Goal: Task Accomplishment & Management: Complete application form

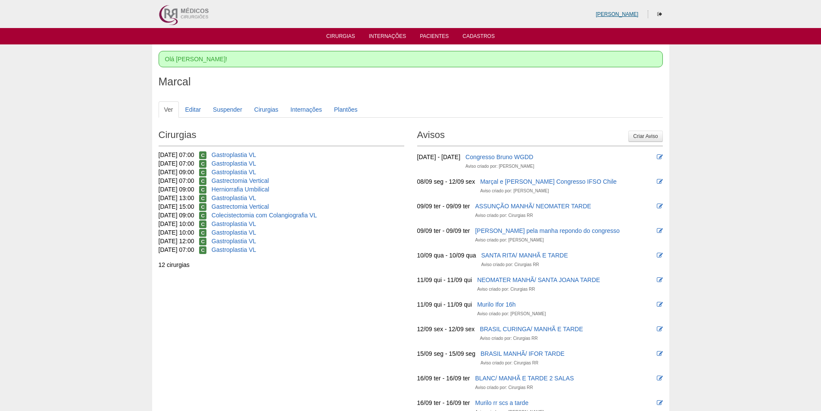
click at [622, 15] on link "[PERSON_NAME]" at bounding box center [617, 14] width 43 height 6
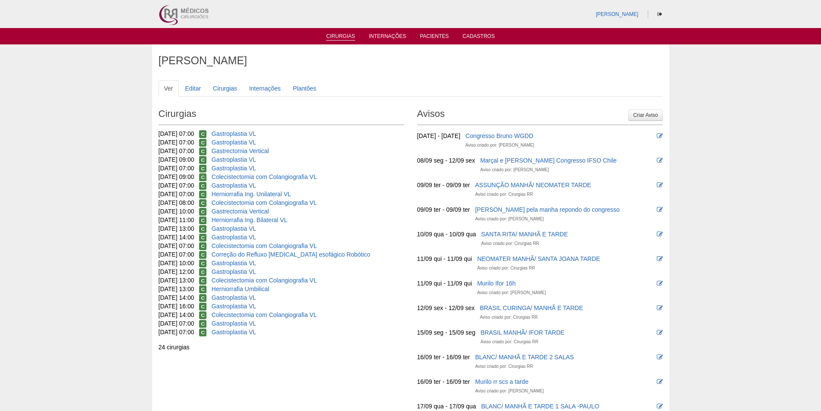
click at [340, 38] on link "Cirurgias" at bounding box center [340, 36] width 29 height 7
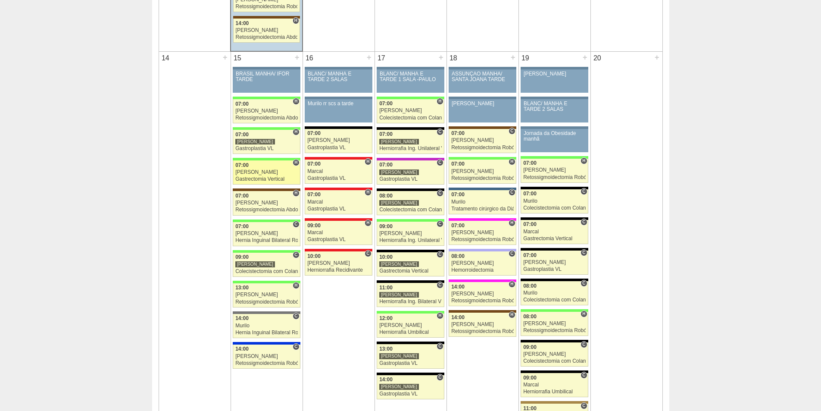
scroll to position [819, 0]
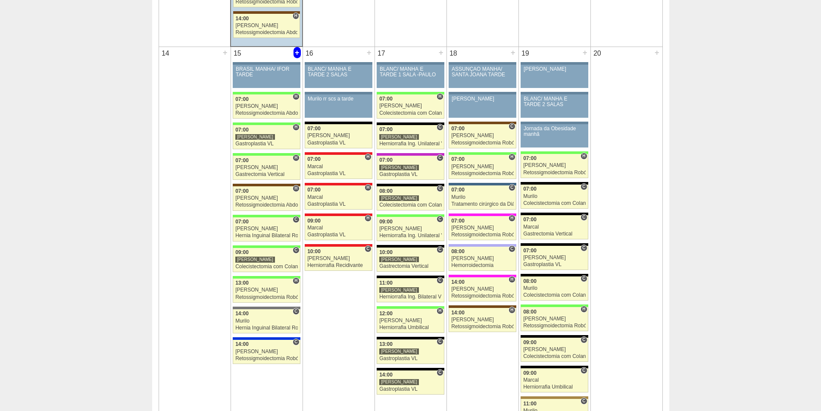
click at [297, 53] on div "+" at bounding box center [297, 52] width 7 height 11
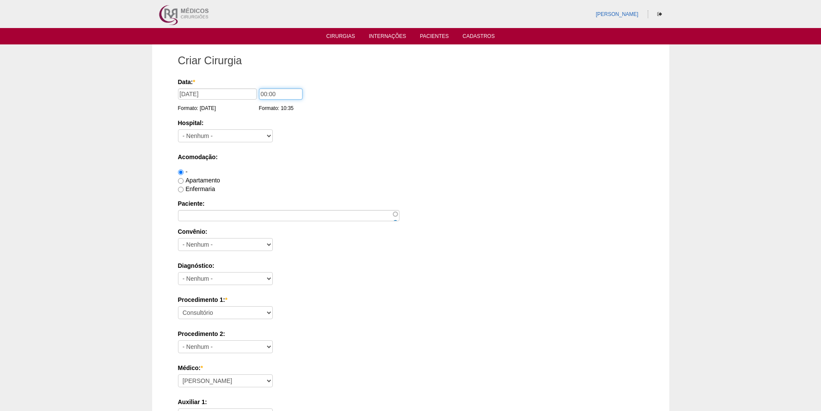
click at [261, 94] on input "00:00" at bounding box center [281, 93] width 44 height 11
type input "10:00"
click at [238, 135] on select "- Nenhum - 9 de Julho Albert Einstein Alvorada América Assunção Bartira Benefic…" at bounding box center [225, 135] width 95 height 13
select select "8"
click at [178, 129] on select "- Nenhum - 9 de Julho Albert Einstein Alvorada América Assunção Bartira Benefic…" at bounding box center [225, 135] width 95 height 13
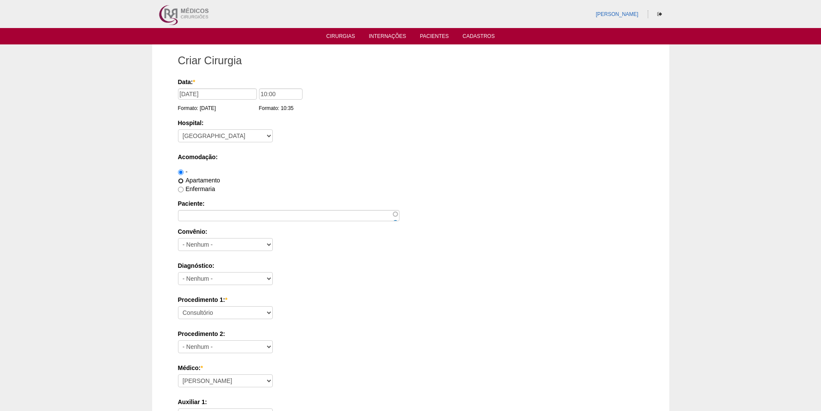
click at [179, 181] on input "Apartamento" at bounding box center [181, 181] width 6 height 6
radio input "true"
click at [186, 213] on input "Paciente:" at bounding box center [289, 215] width 222 height 11
paste input "Marcia Aparecida Rondelli Fuentes"
type input "Marcia Aparecida Rondelli Fuentes"
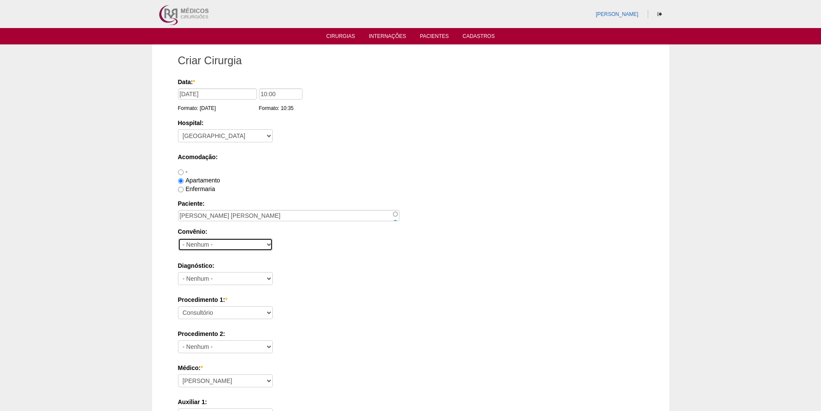
click at [194, 246] on select "- Nenhum - Abet Afresp Allianz Amil Blue Life Caasp Cabesp Caixa de Pensões Car…" at bounding box center [225, 244] width 95 height 13
select select "8907"
click at [178, 238] on select "- Nenhum - Abet Afresp Allianz Amil Blue Life Caasp Cabesp Caixa de Pensões Car…" at bounding box center [225, 244] width 95 height 13
click at [204, 279] on select "- Nenhum - Abdome Agudo Abscesso Hepático Abscesso Perianal Abscesso Peritoneal…" at bounding box center [225, 278] width 95 height 13
select select "12"
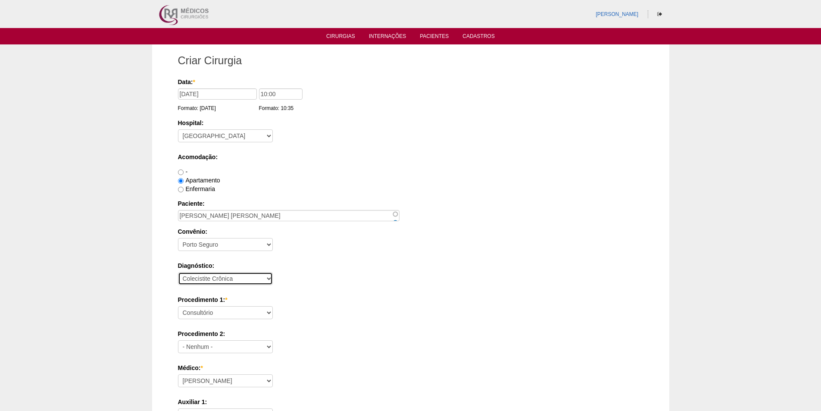
click at [178, 272] on select "- Nenhum - Abdome Agudo Abscesso Hepático Abscesso Perianal Abscesso Peritoneal…" at bounding box center [225, 278] width 95 height 13
click at [238, 312] on select "Consultório Abscesso Hepático - Drenagem Abscesso perianal Amputação Abdômino P…" at bounding box center [225, 312] width 95 height 13
select select "3735"
click at [178, 306] on select "Consultório Abscesso Hepático - Drenagem Abscesso perianal Amputação Abdômino P…" at bounding box center [225, 312] width 95 height 13
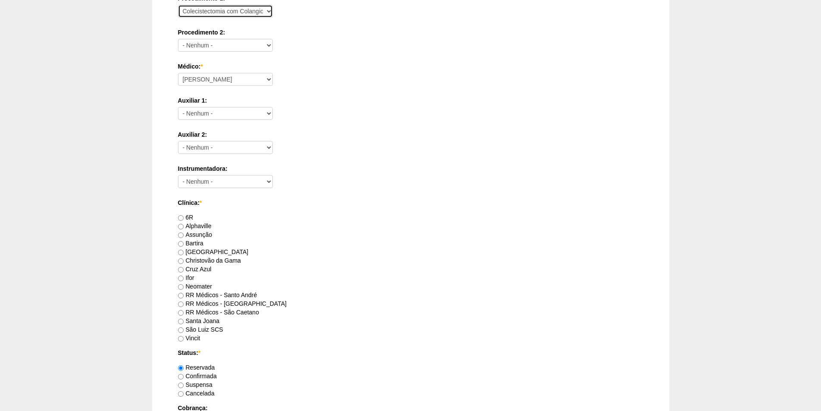
scroll to position [302, 0]
drag, startPoint x: 179, startPoint y: 296, endPoint x: 238, endPoint y: 285, distance: 60.4
click at [184, 295] on label "RR Médicos - Santo André" at bounding box center [217, 294] width 79 height 7
click at [184, 295] on input "RR Médicos - Santo André" at bounding box center [181, 295] width 6 height 6
radio input "true"
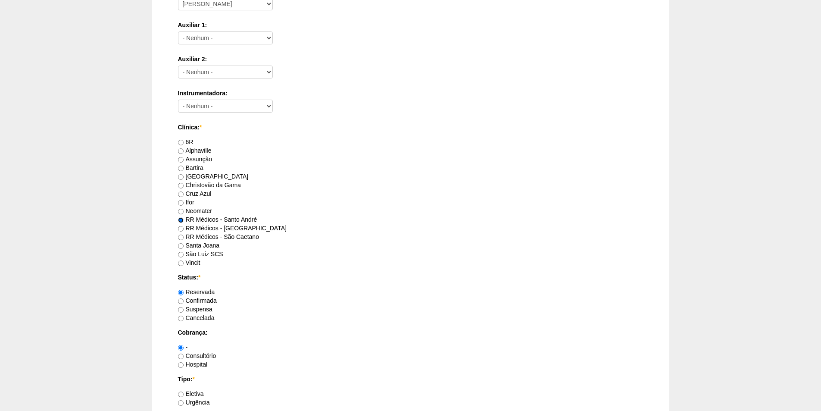
scroll to position [388, 0]
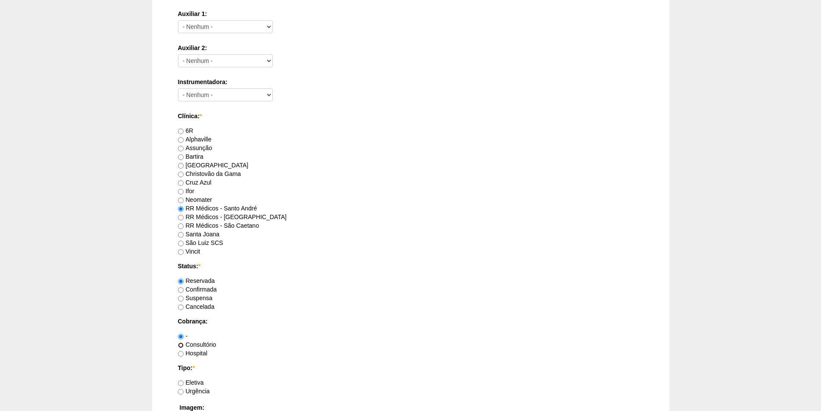
drag, startPoint x: 179, startPoint y: 346, endPoint x: 192, endPoint y: 340, distance: 14.3
click at [180, 345] on input "Consultório" at bounding box center [181, 345] width 6 height 6
radio input "true"
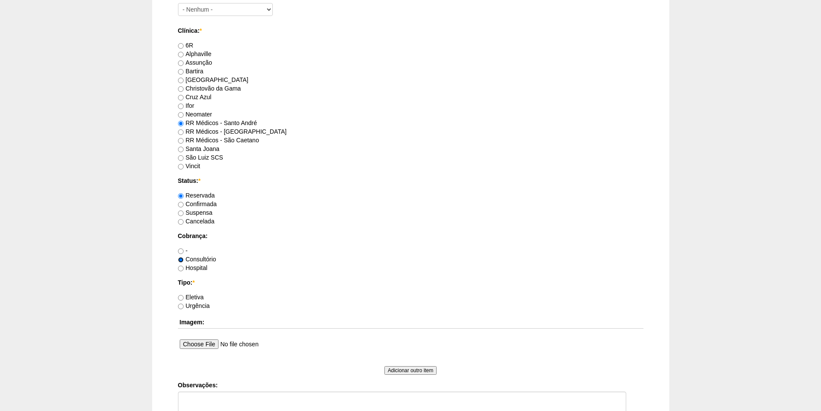
scroll to position [474, 0]
drag, startPoint x: 181, startPoint y: 297, endPoint x: 226, endPoint y: 287, distance: 46.2
click at [184, 296] on label "Eletiva" at bounding box center [191, 296] width 26 height 7
click at [184, 296] on input "Eletiva" at bounding box center [181, 297] width 6 height 6
radio input "true"
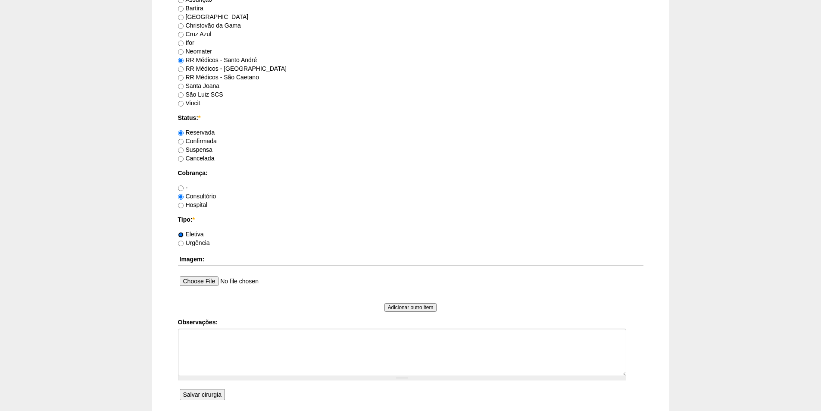
scroll to position [603, 0]
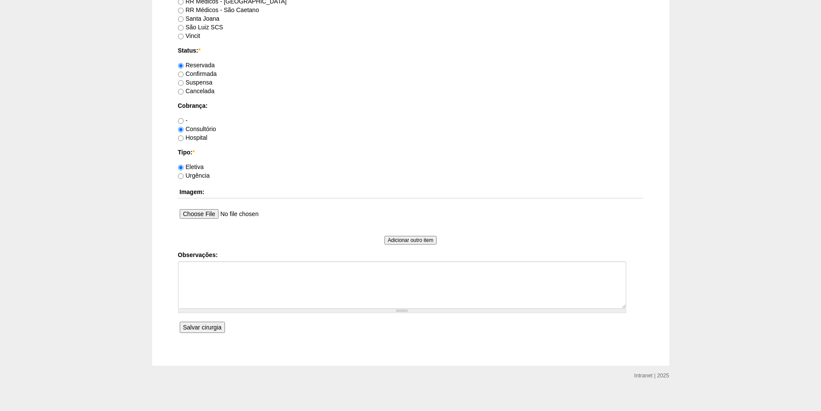
click at [199, 328] on input "Salvar cirurgia" at bounding box center [202, 327] width 45 height 11
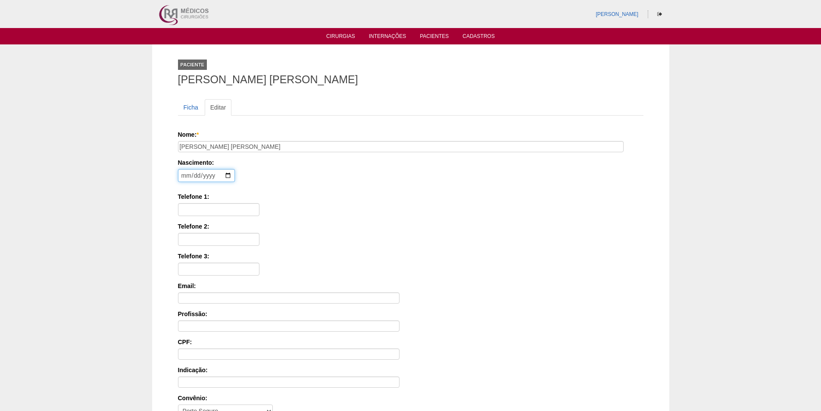
click at [182, 178] on input "date" at bounding box center [206, 175] width 57 height 13
type input "1965-05-29"
click at [194, 209] on input "Telefone 1:" at bounding box center [218, 209] width 81 height 13
paste input "98372-0722"
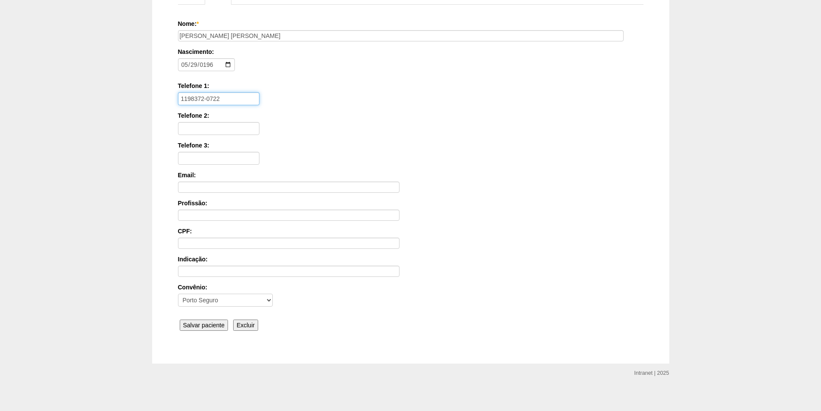
scroll to position [116, 0]
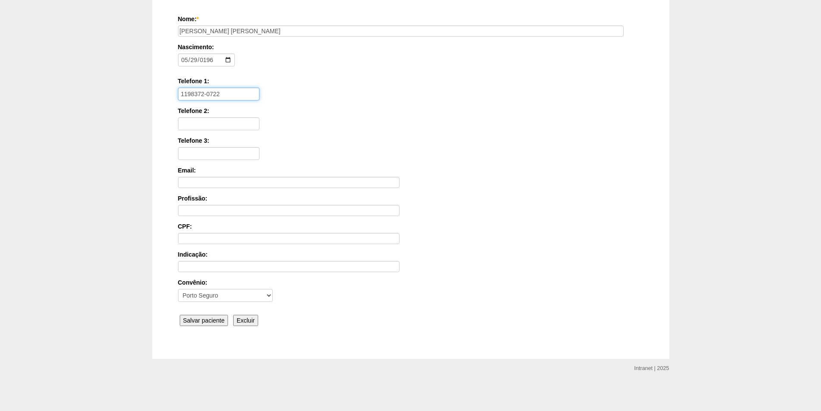
type input "1198372-0722"
click at [204, 321] on input "Salvar paciente" at bounding box center [204, 320] width 49 height 11
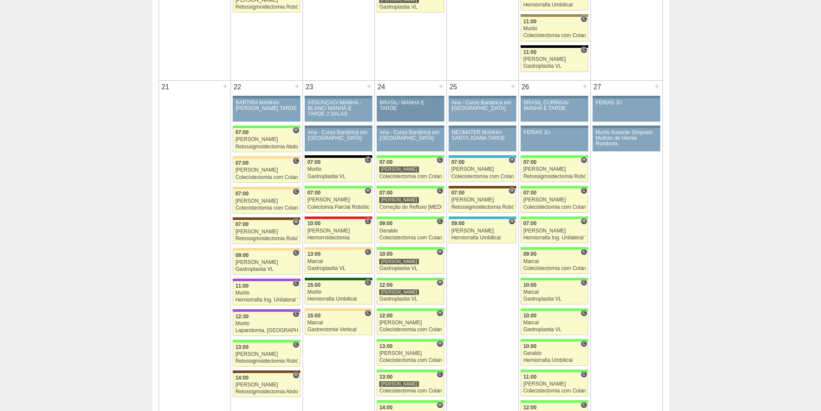
scroll to position [1121, 0]
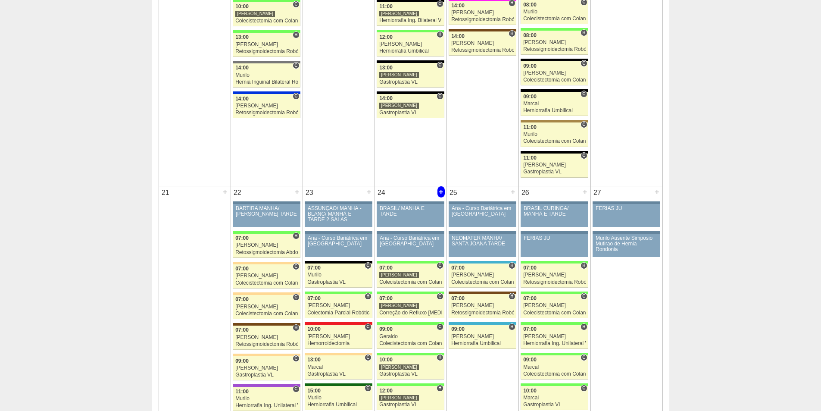
click at [440, 191] on div "+" at bounding box center [440, 191] width 7 height 11
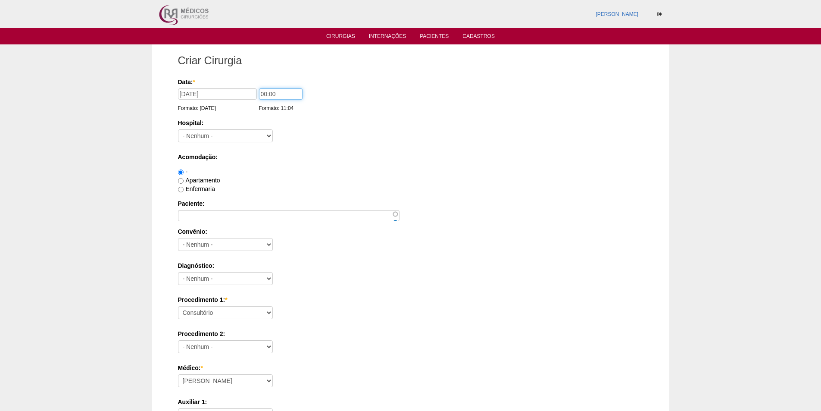
click at [265, 94] on input "00:00" at bounding box center [281, 93] width 44 height 11
type input "14:00"
click at [228, 136] on select "- [GEOGRAPHIC_DATA] - [DATE] [PERSON_NAME] Alvorada América Assunção Bartira Be…" at bounding box center [225, 135] width 95 height 13
select select "8"
click at [178, 129] on select "- [GEOGRAPHIC_DATA] - [DATE] [PERSON_NAME] Alvorada América Assunção Bartira Be…" at bounding box center [225, 135] width 95 height 13
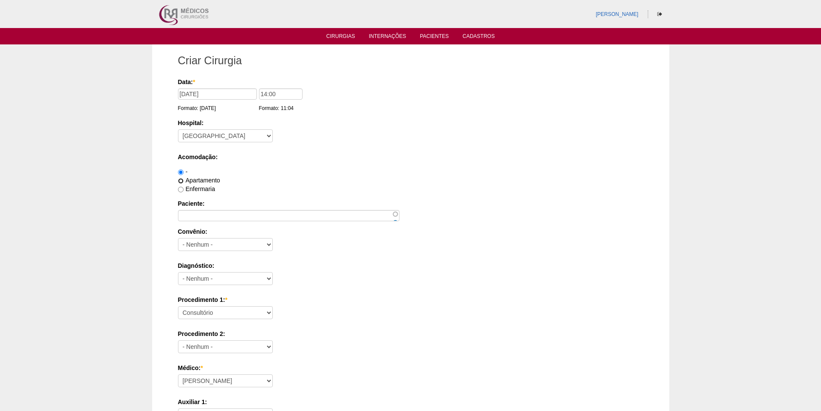
click at [181, 179] on input "Apartamento" at bounding box center [181, 181] width 6 height 6
radio input "true"
click at [215, 214] on input "Paciente:" at bounding box center [289, 215] width 222 height 11
paste input "[PERSON_NAME]"
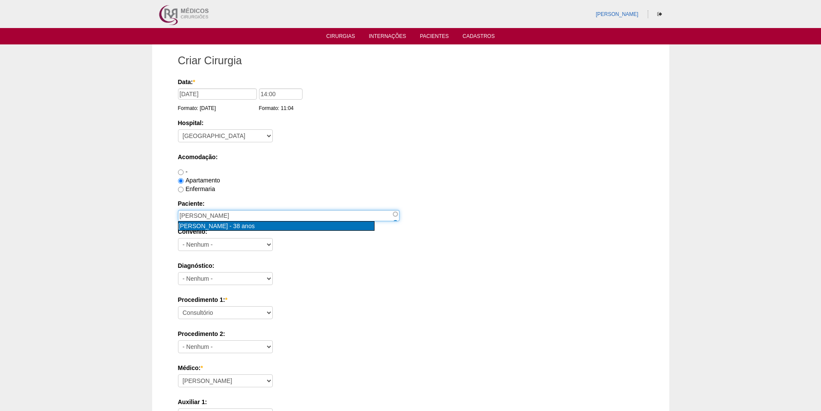
type input "Sandra Nunes dos Santos [nid:88493]"
click at [228, 227] on span "[PERSON_NAME]" at bounding box center [203, 225] width 50 height 7
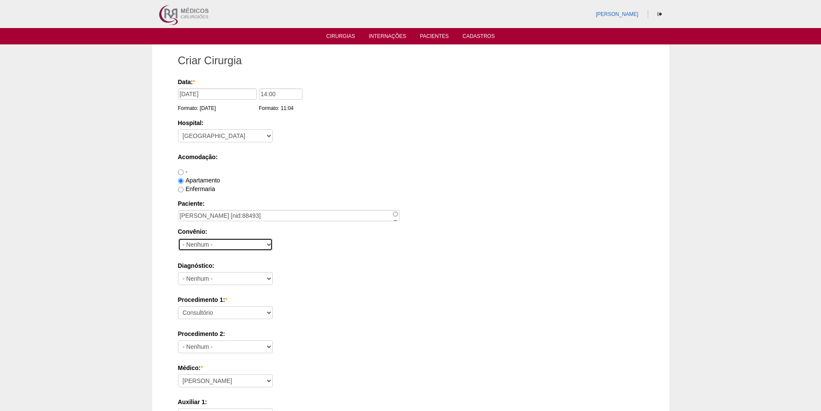
click at [218, 245] on select "- Nenhum - Abet Afresp Allianz Amil Blue Life Caasp Cabesp Caixa de Pensões Car…" at bounding box center [225, 244] width 95 height 13
select select "26"
click at [178, 238] on select "- Nenhum - Abet Afresp Allianz Amil Blue Life Caasp Cabesp Caixa de Pensões Car…" at bounding box center [225, 244] width 95 height 13
click at [239, 279] on select "- Nenhum - Abdome Agudo Abscesso Hepático Abscesso Perianal Abscesso Peritoneal…" at bounding box center [225, 278] width 95 height 13
select select "3707"
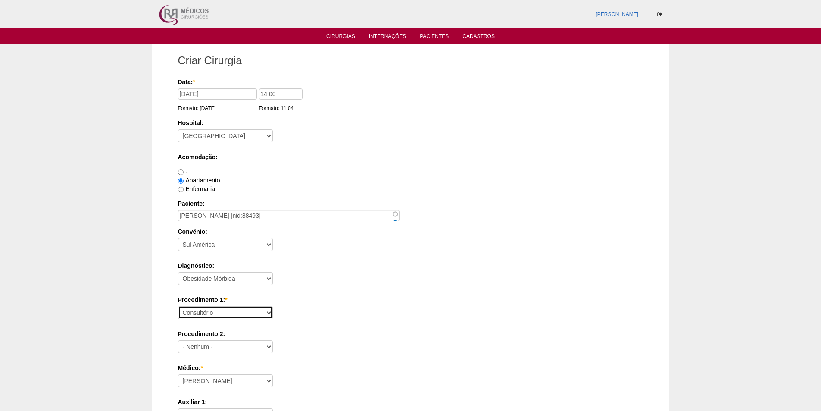
click at [225, 315] on select "Consultório Abscesso Hepático - Drenagem Abscesso perianal Amputação Abdômino P…" at bounding box center [225, 312] width 95 height 13
select select "3710"
click at [178, 306] on select "Consultório Abscesso Hepático - Drenagem Abscesso perianal Amputação Abdômino P…" at bounding box center [225, 312] width 95 height 13
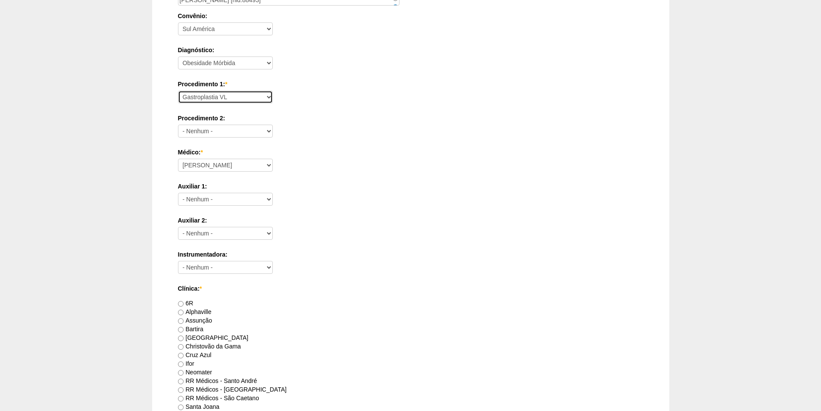
scroll to position [259, 0]
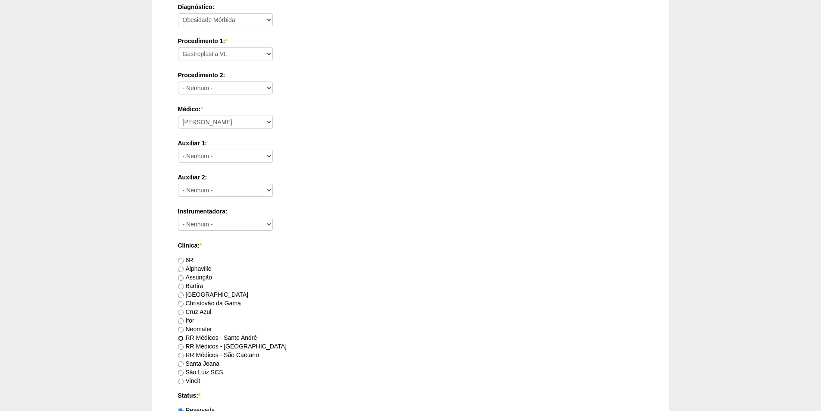
drag, startPoint x: 181, startPoint y: 338, endPoint x: 270, endPoint y: 304, distance: 95.5
click at [187, 335] on label "RR Médicos - Santo André" at bounding box center [217, 337] width 79 height 7
click at [184, 335] on input "RR Médicos - Santo André" at bounding box center [181, 338] width 6 height 6
radio input "true"
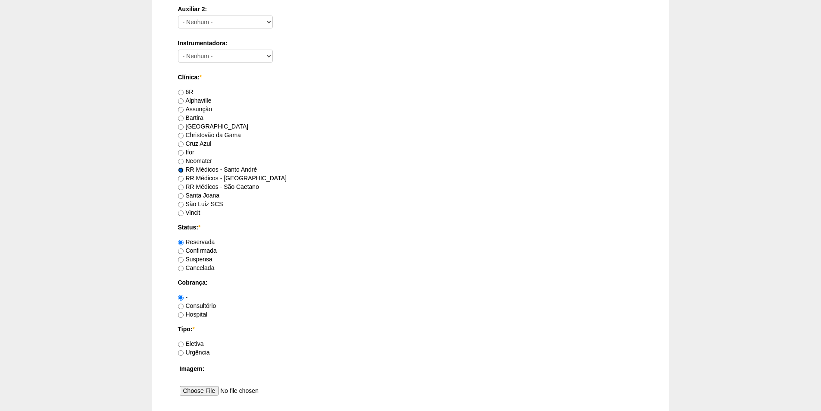
scroll to position [431, 0]
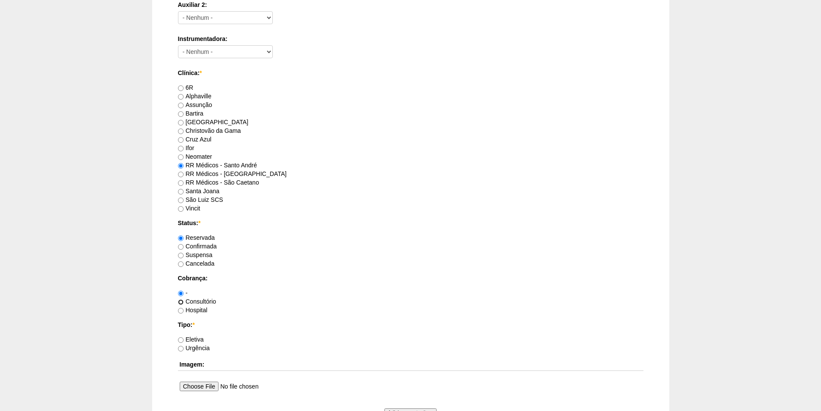
click at [181, 301] on input "Consultório" at bounding box center [181, 302] width 6 height 6
radio input "true"
click at [181, 340] on input "Eletiva" at bounding box center [181, 340] width 6 height 6
radio input "true"
click at [181, 311] on input "Hospital" at bounding box center [181, 311] width 6 height 6
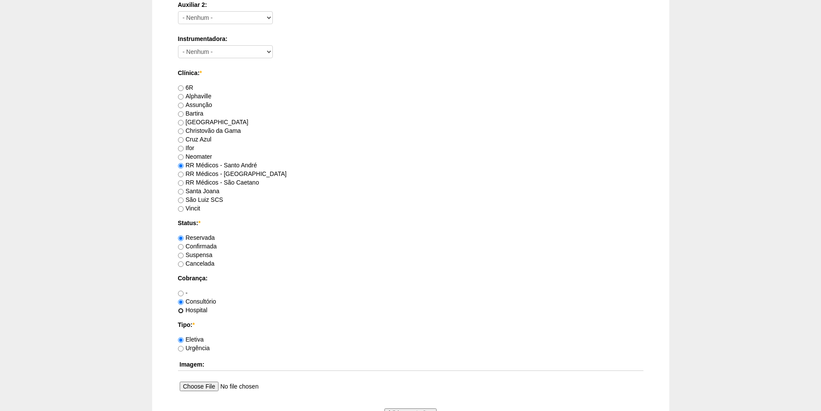
radio input "true"
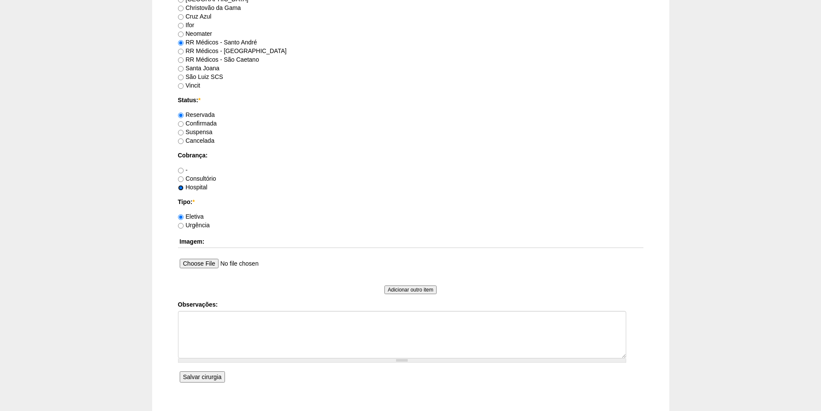
scroll to position [560, 0]
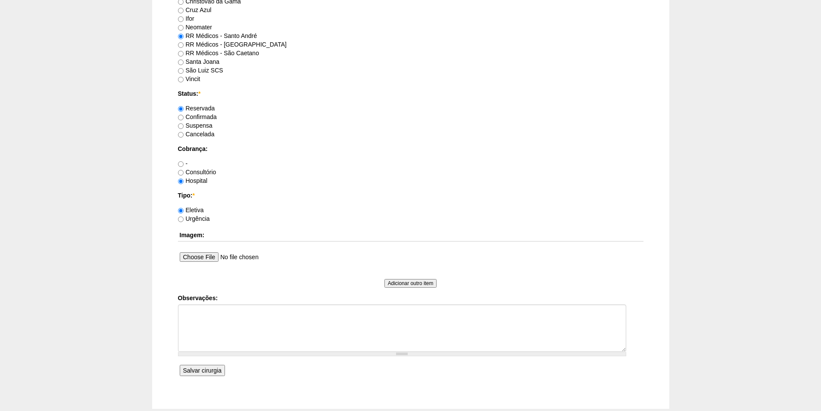
click at [204, 369] on input "Salvar cirurgia" at bounding box center [202, 370] width 45 height 11
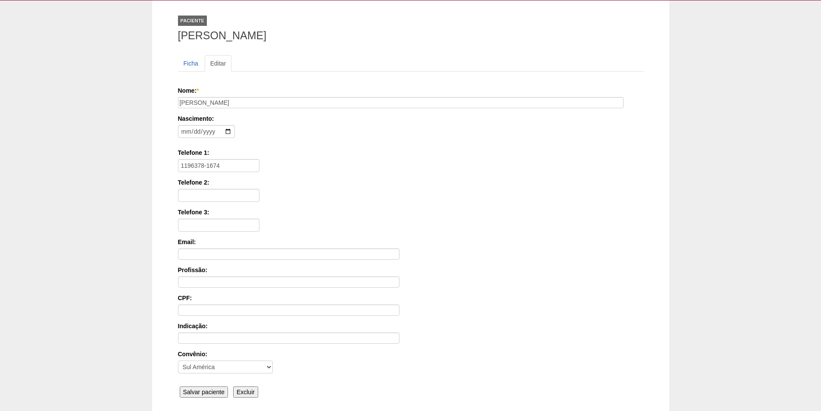
scroll to position [86, 0]
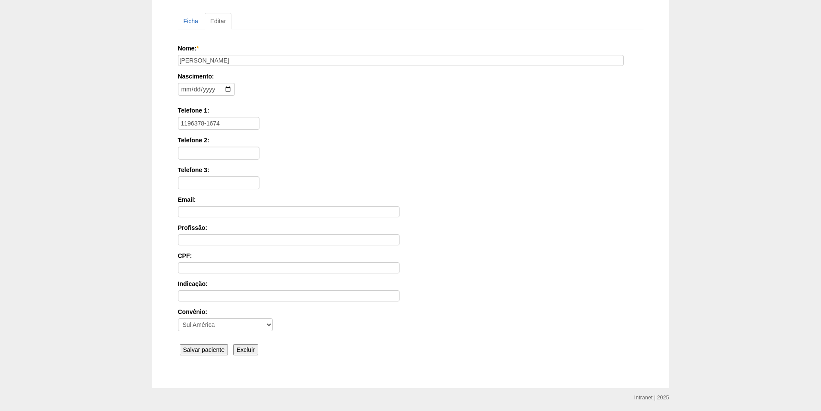
click at [198, 346] on input "Salvar paciente" at bounding box center [204, 349] width 49 height 11
